Goal: Task Accomplishment & Management: Complete application form

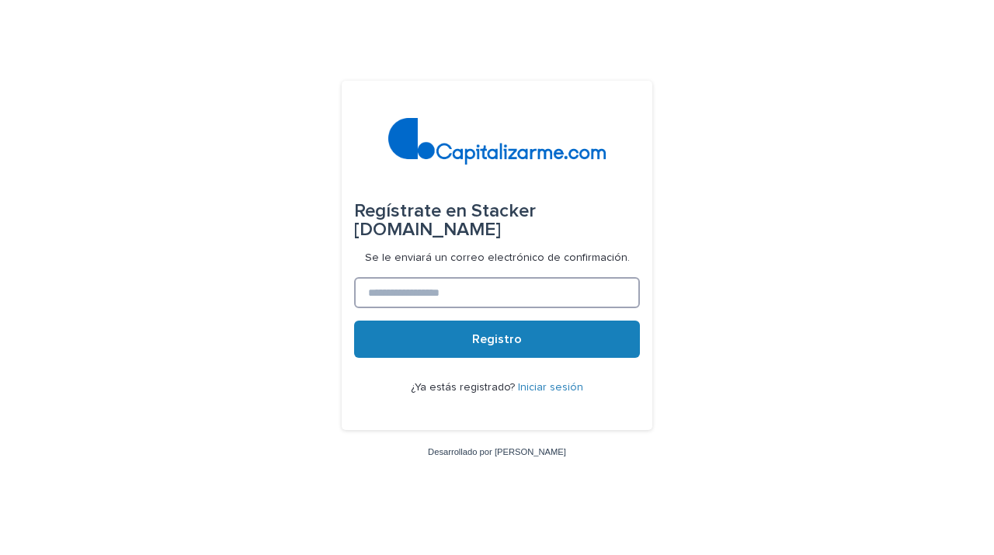
click at [563, 300] on input at bounding box center [497, 292] width 286 height 31
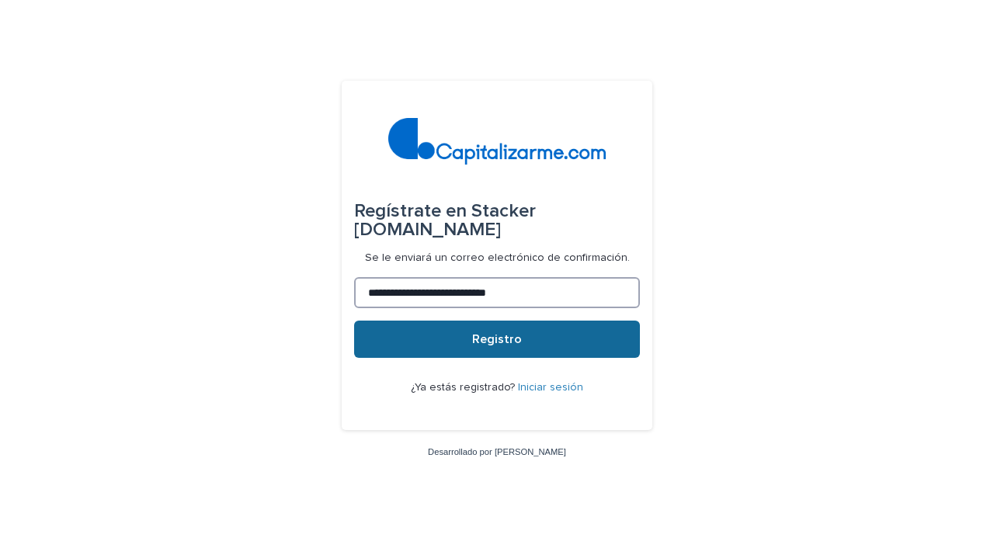
type input "**********"
click at [573, 347] on button "Registro" at bounding box center [497, 339] width 286 height 37
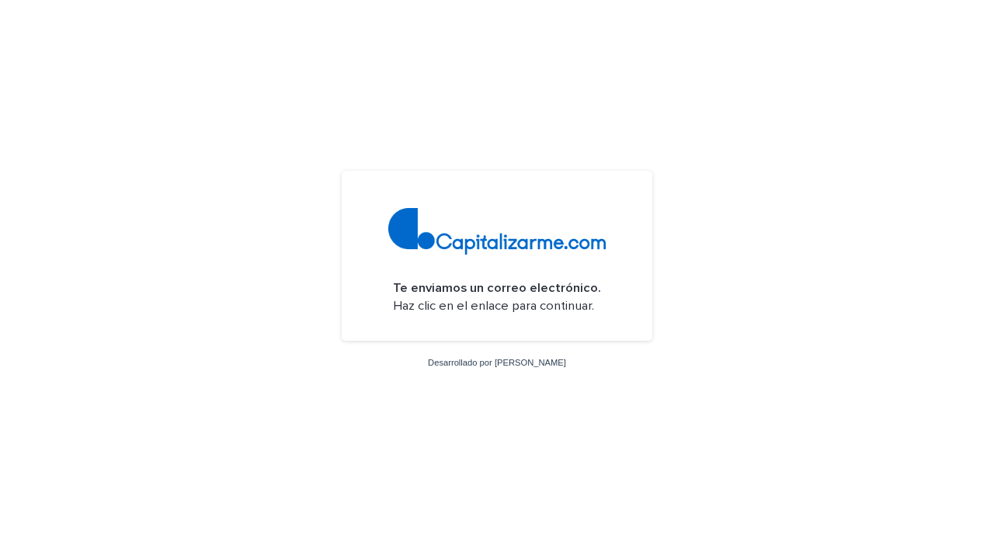
click at [525, 300] on font "Haz clic en el enlace para continuar." at bounding box center [493, 306] width 201 height 13
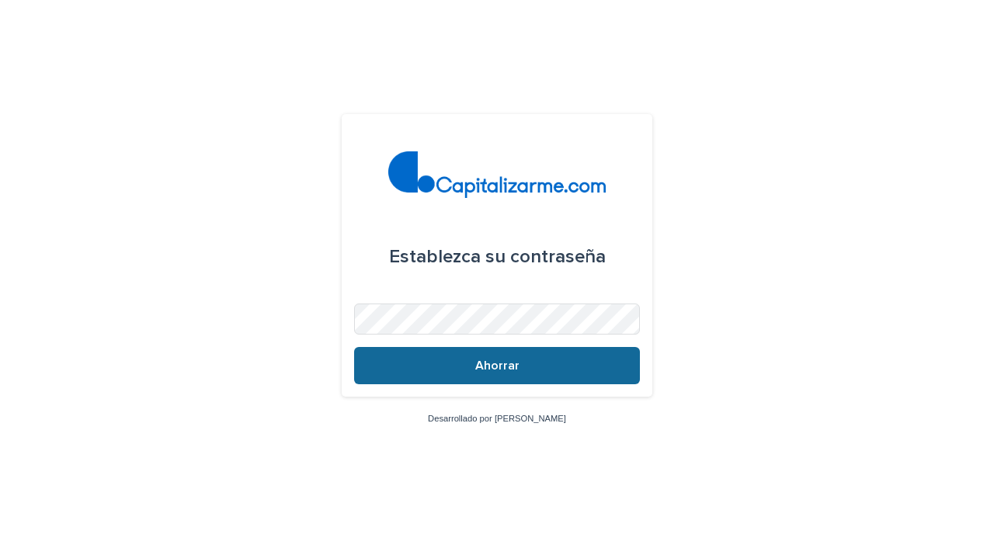
click at [604, 356] on button "Ahorrar" at bounding box center [497, 365] width 286 height 37
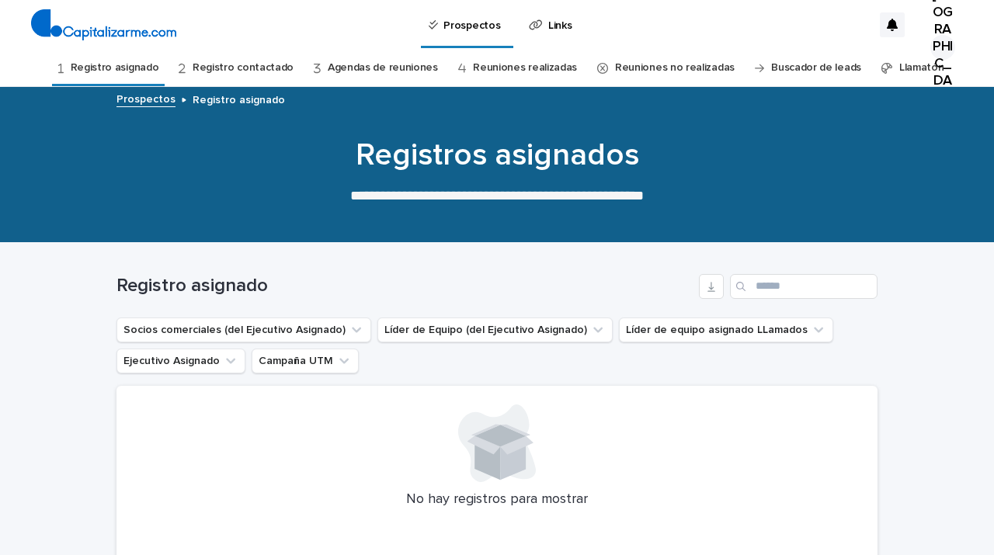
click at [147, 65] on font "Registro asignado" at bounding box center [115, 67] width 88 height 11
click at [335, 330] on button "Socios comerciales (del Ejecutivo Asignado)" at bounding box center [243, 329] width 255 height 25
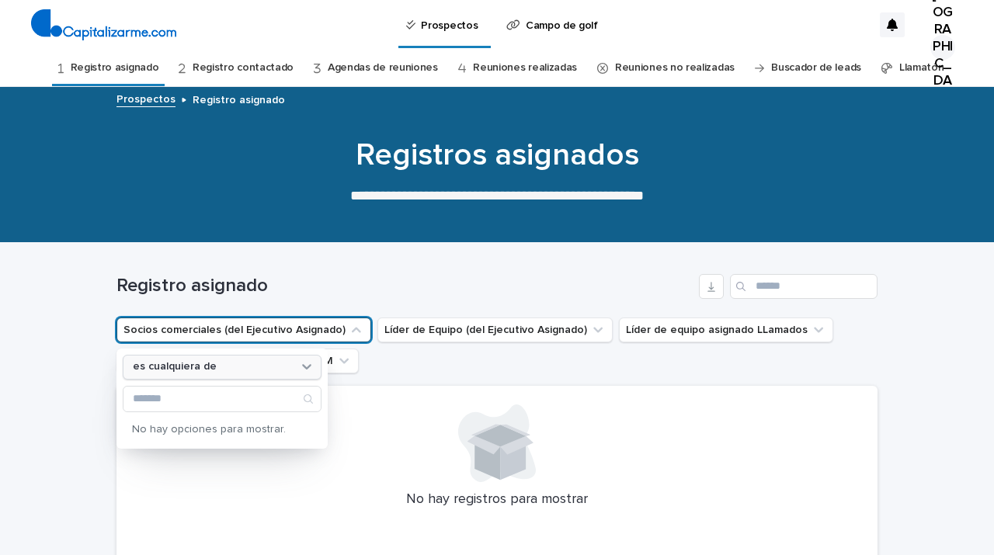
click at [311, 376] on div "es cualquiera de" at bounding box center [222, 367] width 199 height 25
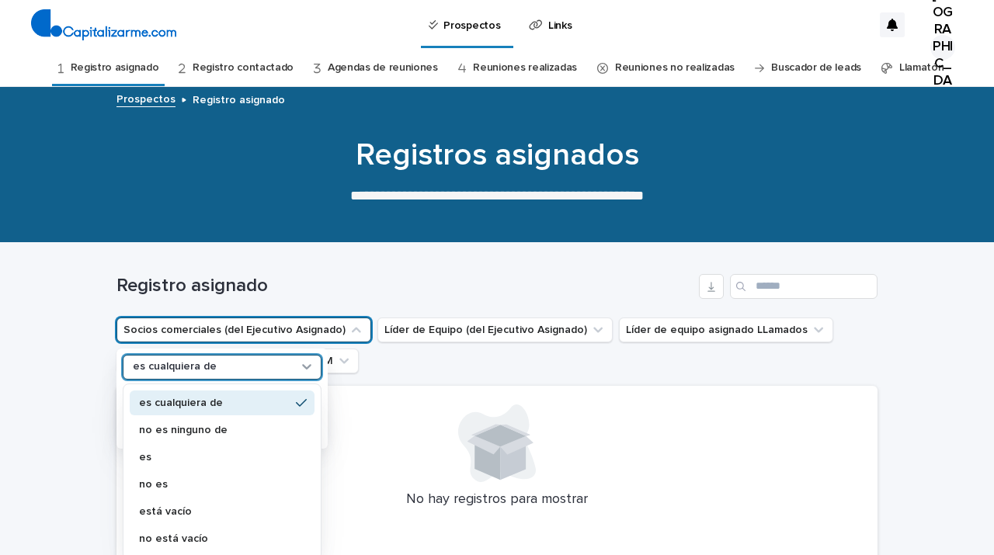
click at [311, 376] on div "es cualquiera de" at bounding box center [222, 367] width 199 height 25
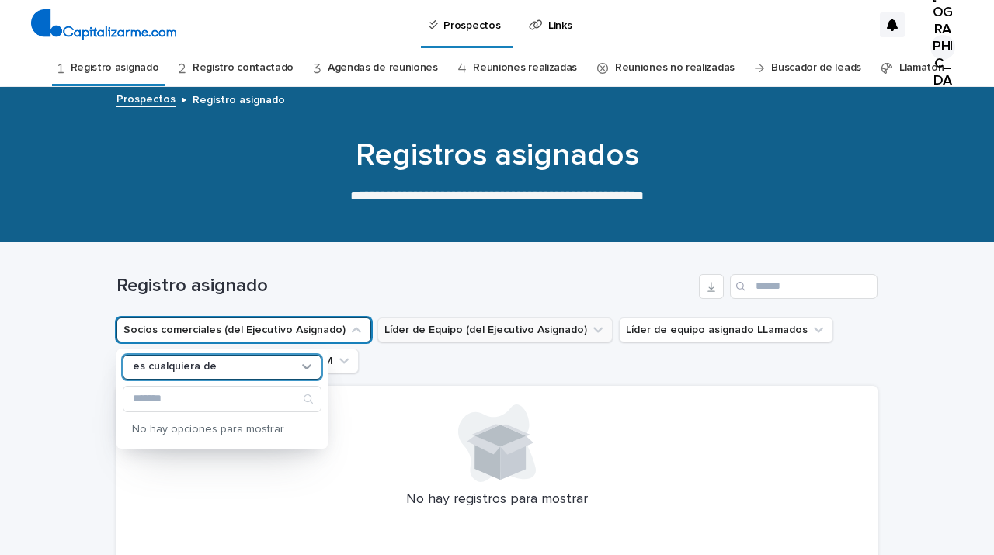
click at [473, 328] on button "Líder de Equipo (del Ejecutivo Asignado)" at bounding box center [494, 329] width 235 height 25
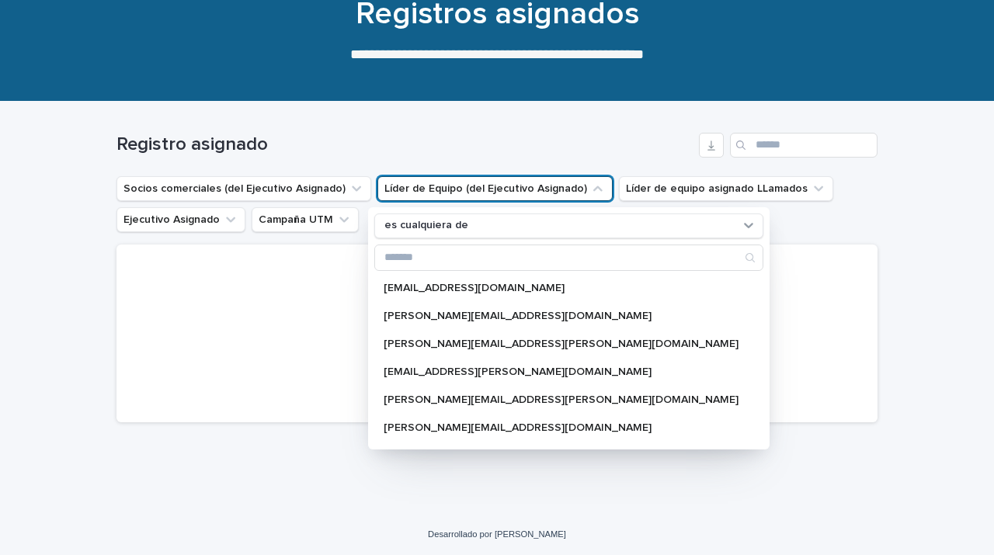
scroll to position [140, 0]
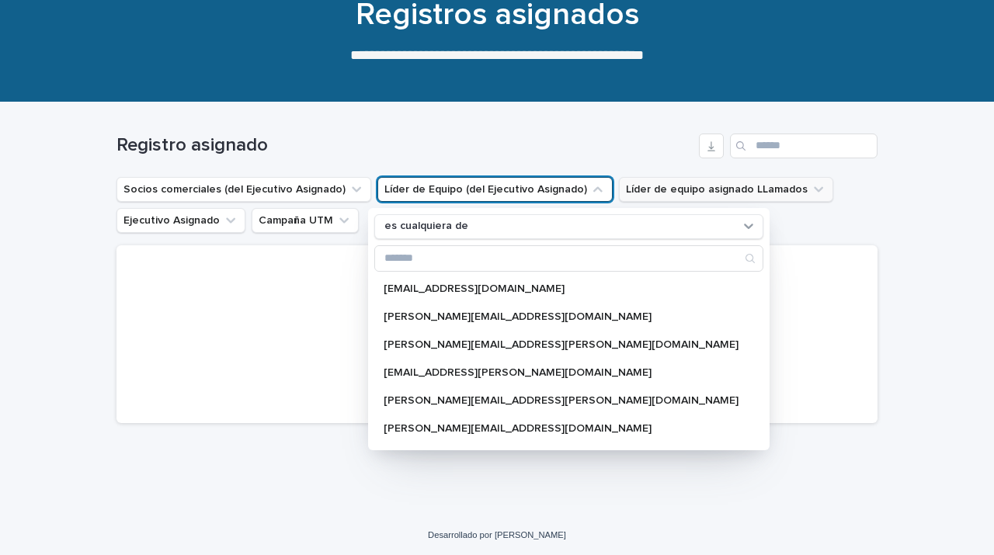
click at [776, 189] on button "Líder de equipo asignado LLamados" at bounding box center [726, 189] width 214 height 25
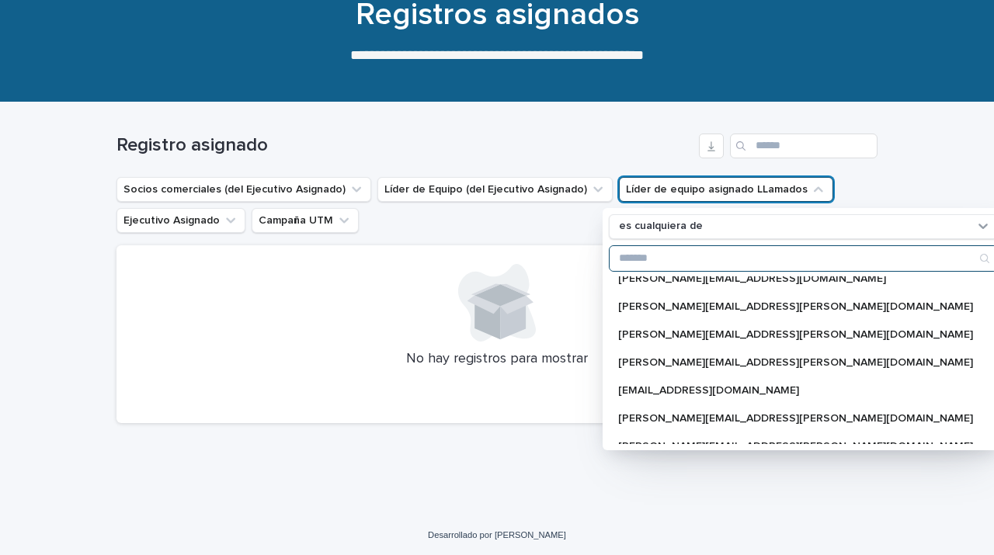
scroll to position [649, 0]
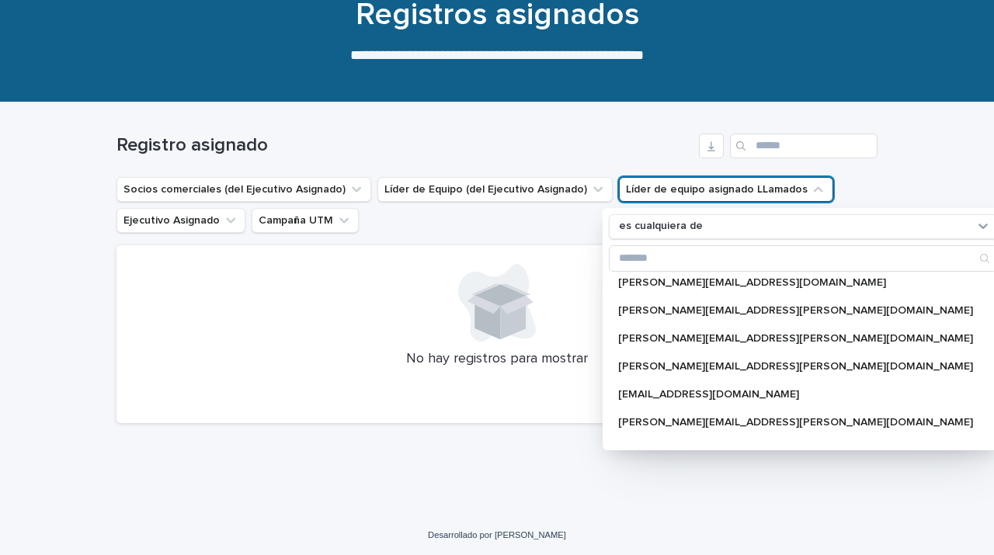
click at [604, 162] on div "Registro asignado" at bounding box center [496, 139] width 761 height 75
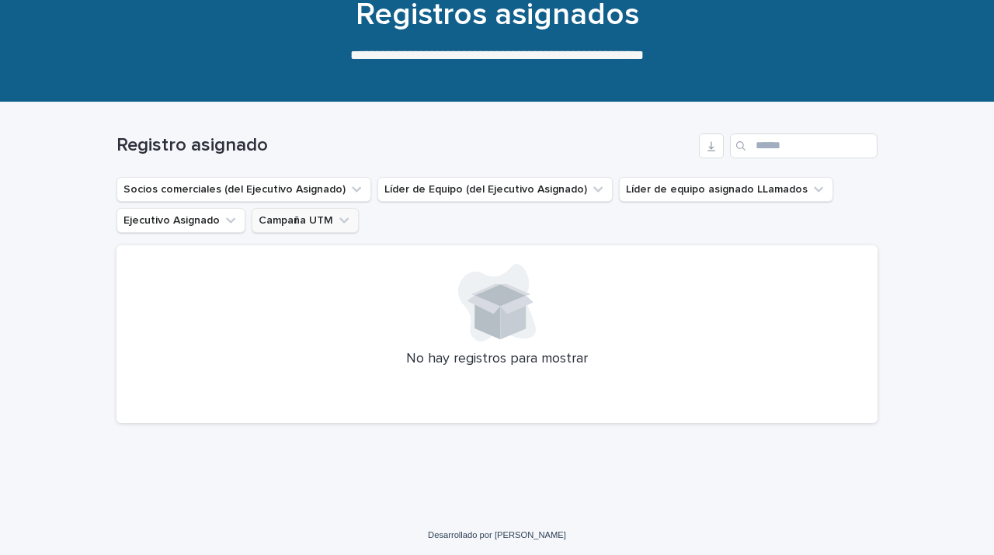
click at [337, 224] on icon "Campaña UTM" at bounding box center [344, 221] width 16 height 16
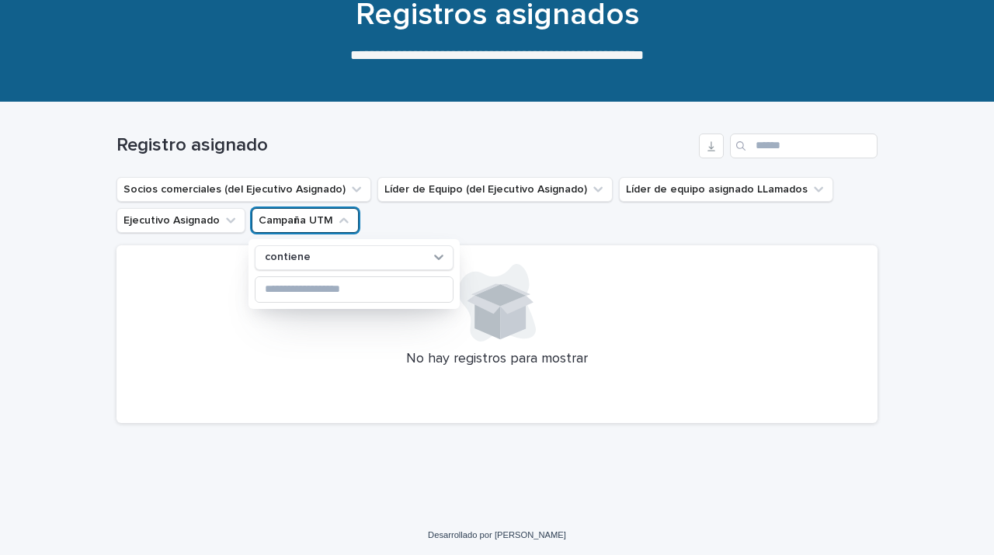
click at [337, 224] on icon "Campaña UTM" at bounding box center [344, 221] width 16 height 16
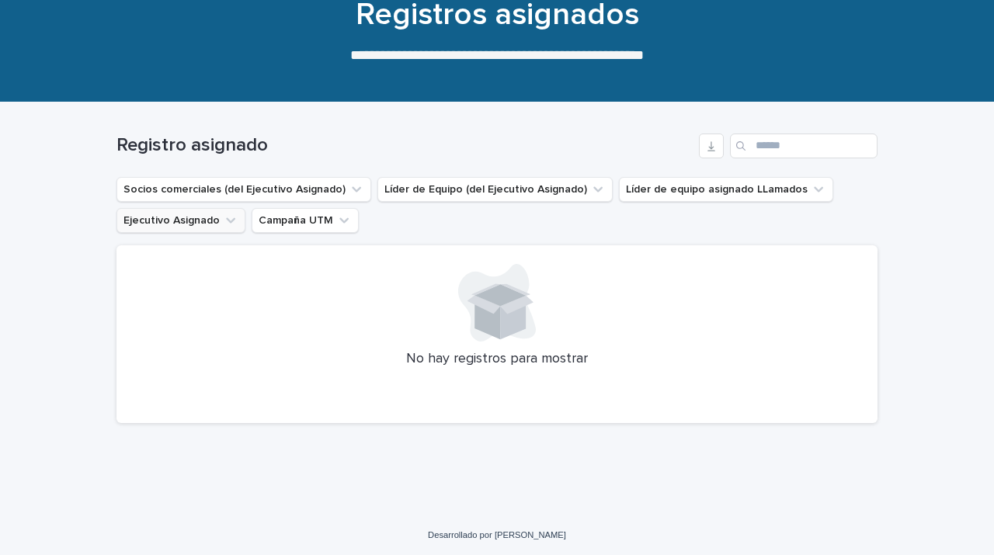
click at [223, 217] on icon "Ejecutivo Asignado" at bounding box center [231, 221] width 16 height 16
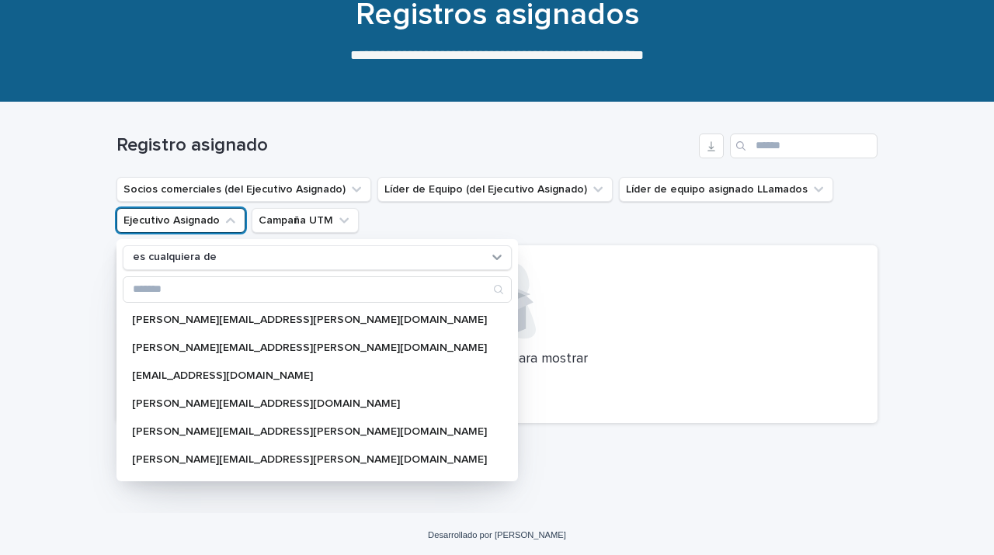
click at [441, 141] on h1 "Registro asignado" at bounding box center [404, 145] width 576 height 23
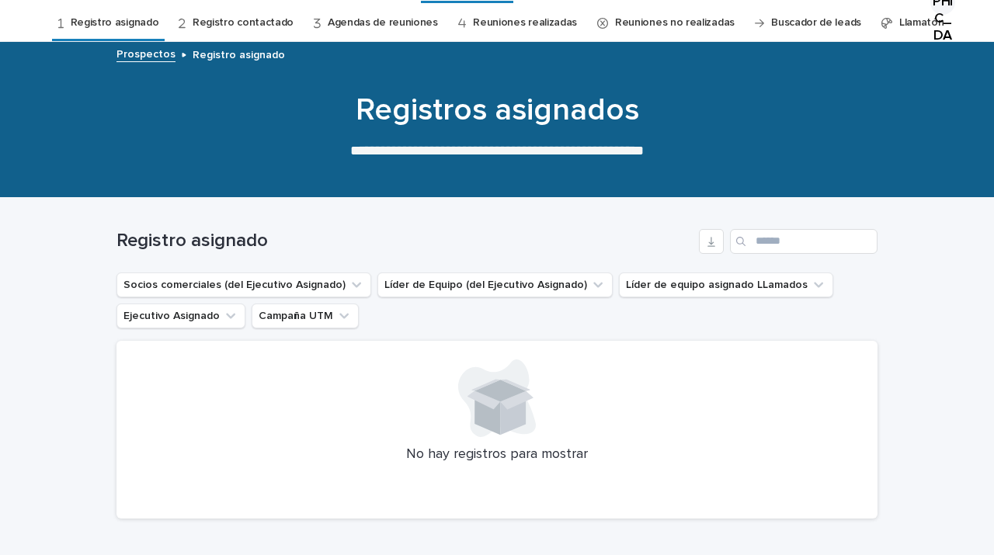
scroll to position [2, 0]
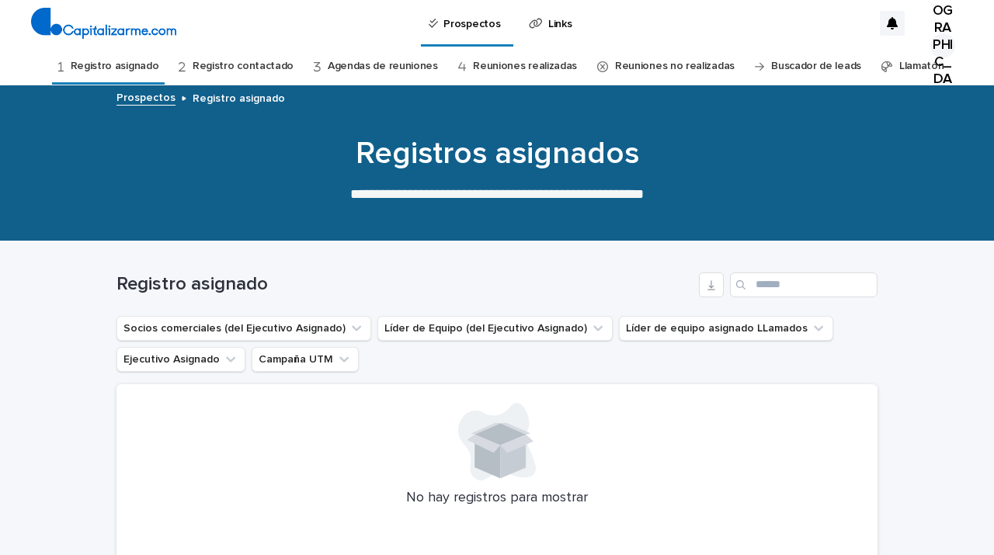
click at [939, 23] on font "[GEOGRAPHIC_DATA]" at bounding box center [942, 45] width 22 height 116
click at [775, 32] on div at bounding box center [497, 23] width 994 height 50
click at [140, 29] on img at bounding box center [103, 23] width 145 height 31
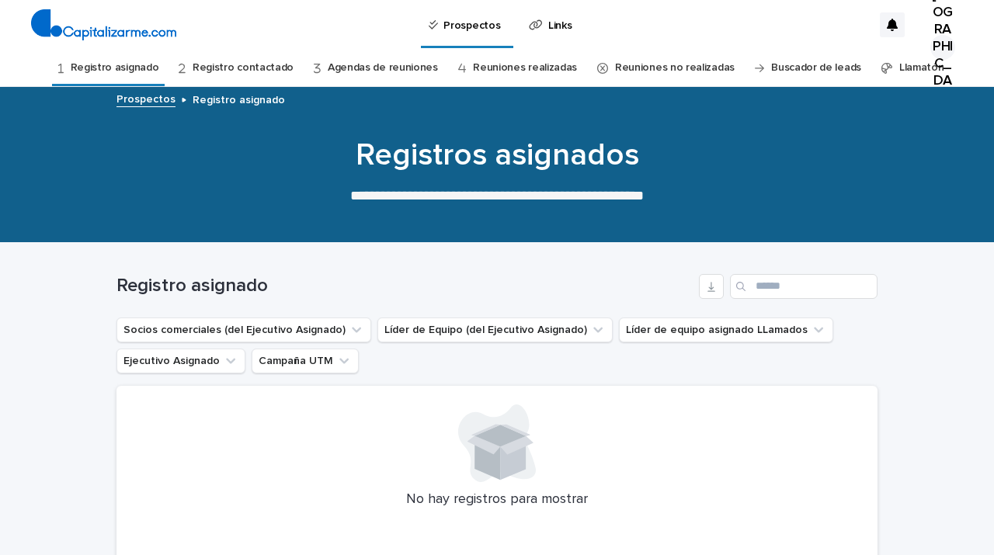
click at [140, 29] on img at bounding box center [103, 24] width 145 height 31
click at [381, 71] on font "Agendas de reuniones" at bounding box center [383, 67] width 110 height 11
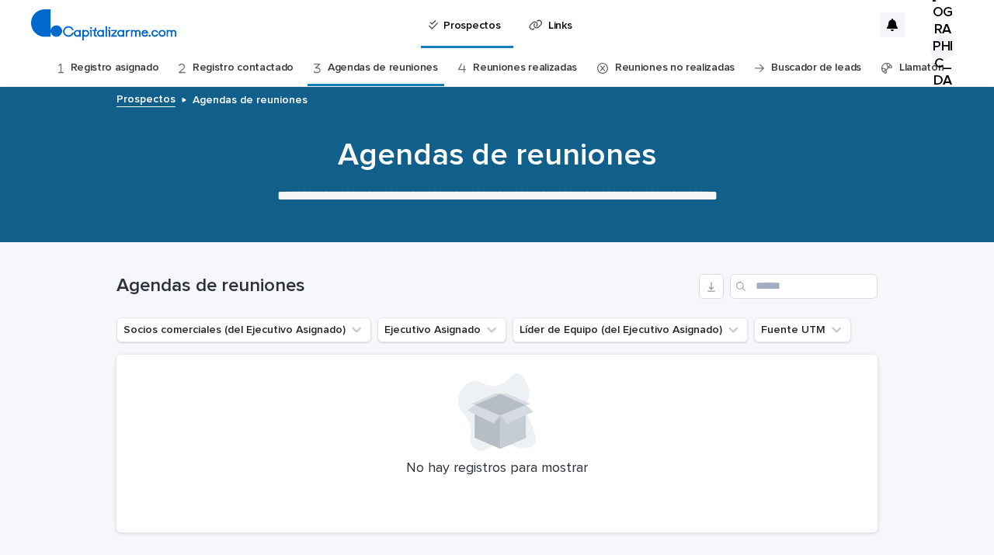
click at [149, 64] on font "Registro asignado" at bounding box center [115, 67] width 88 height 11
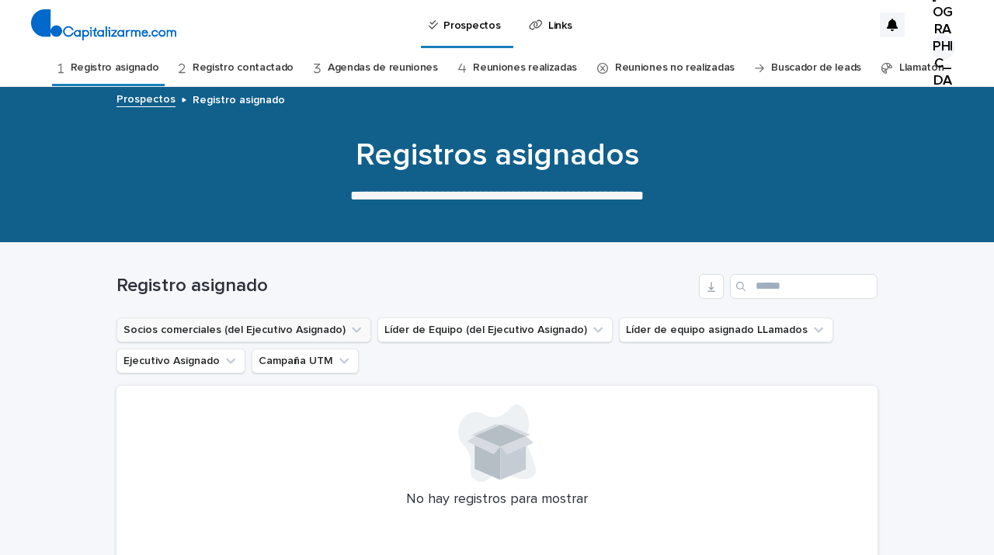
click at [349, 335] on icon "Socios comerciales (del Ejecutivo Asignado)" at bounding box center [357, 330] width 16 height 16
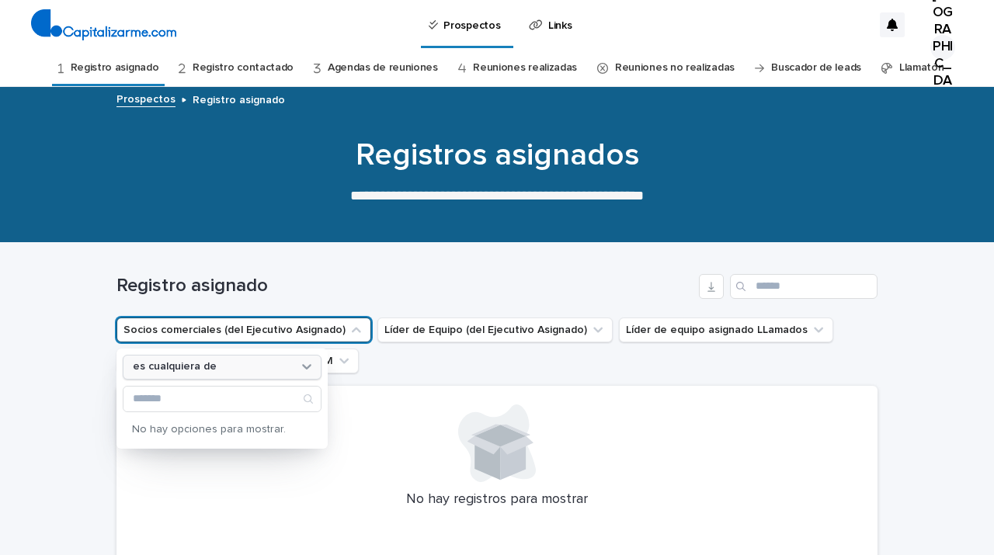
click at [311, 372] on icon at bounding box center [307, 367] width 16 height 16
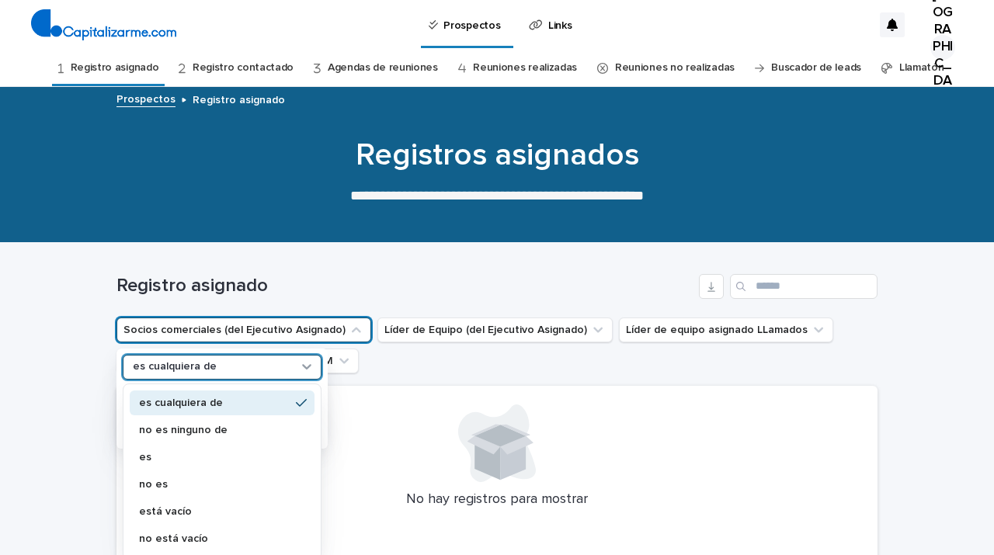
click at [311, 372] on icon at bounding box center [307, 367] width 16 height 16
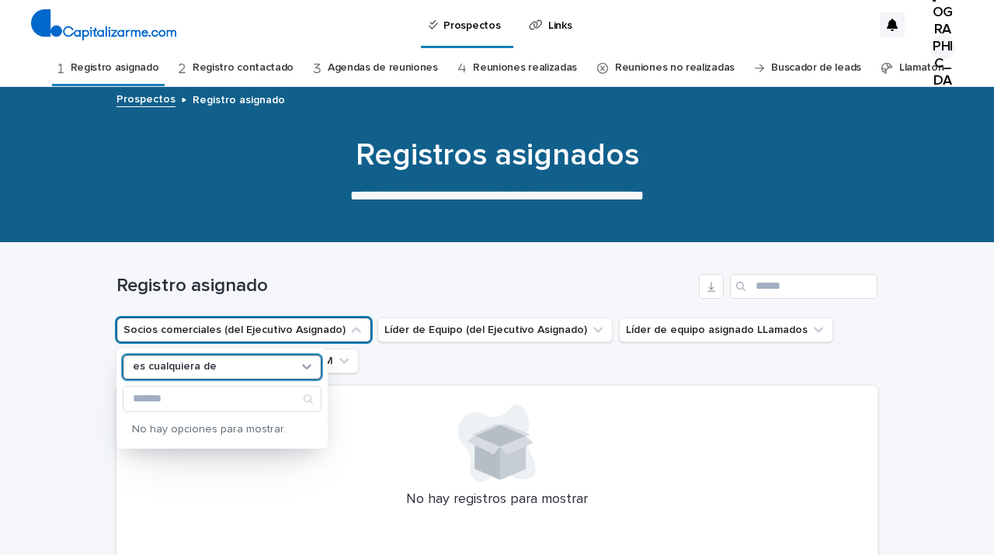
click at [479, 372] on ul "Socios comerciales (del Ejecutivo Asignado) La opción está enfocada en cualquie…" at bounding box center [496, 345] width 767 height 62
